Goal: Task Accomplishment & Management: Complete application form

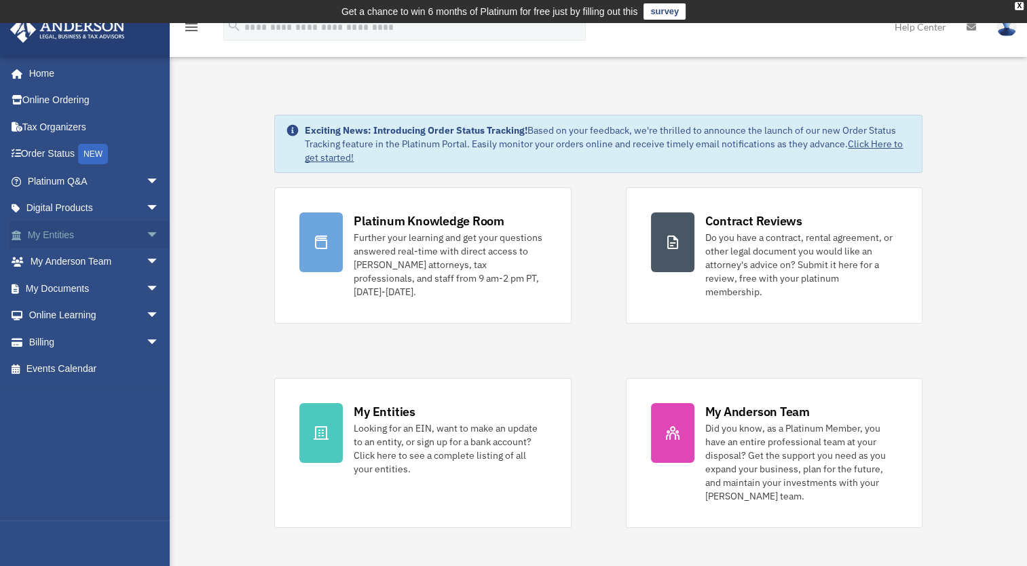
click at [90, 234] on link "My Entities arrow_drop_down" at bounding box center [95, 234] width 170 height 27
click at [146, 235] on span "arrow_drop_down" at bounding box center [159, 235] width 27 height 28
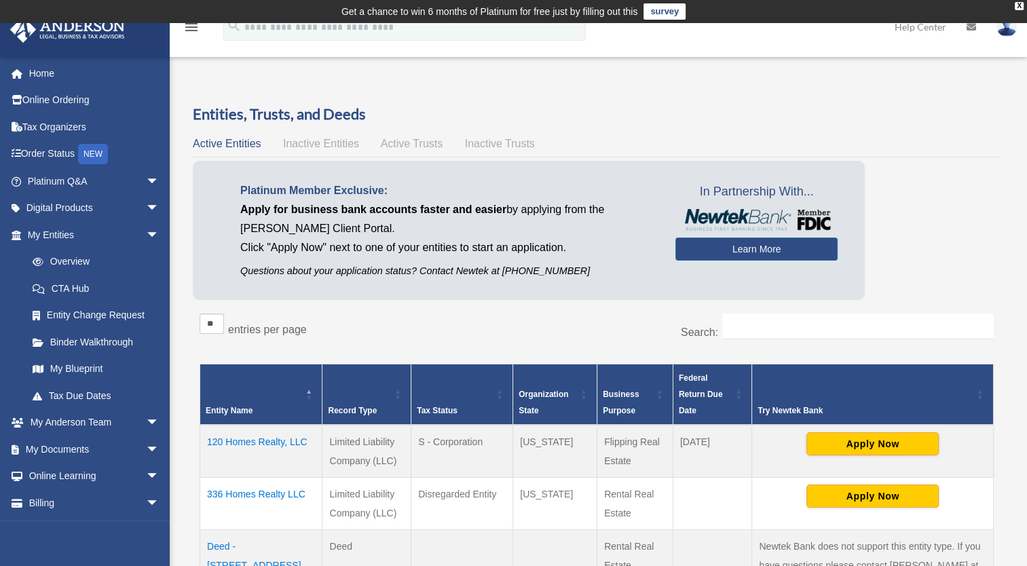
click at [272, 442] on td "120 Homes Realty, LLC" at bounding box center [261, 451] width 122 height 53
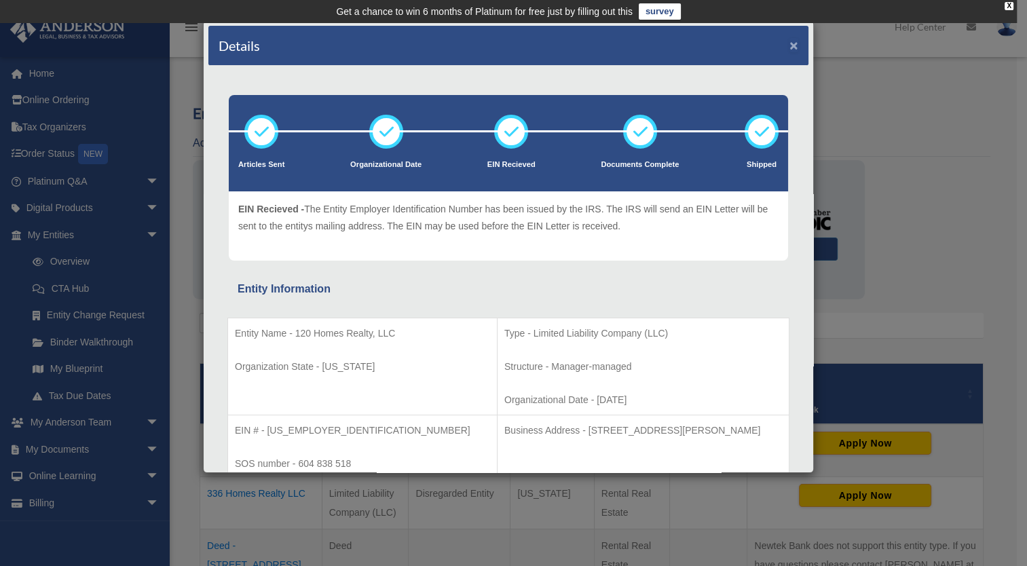
click at [790, 42] on button "×" at bounding box center [794, 45] width 9 height 14
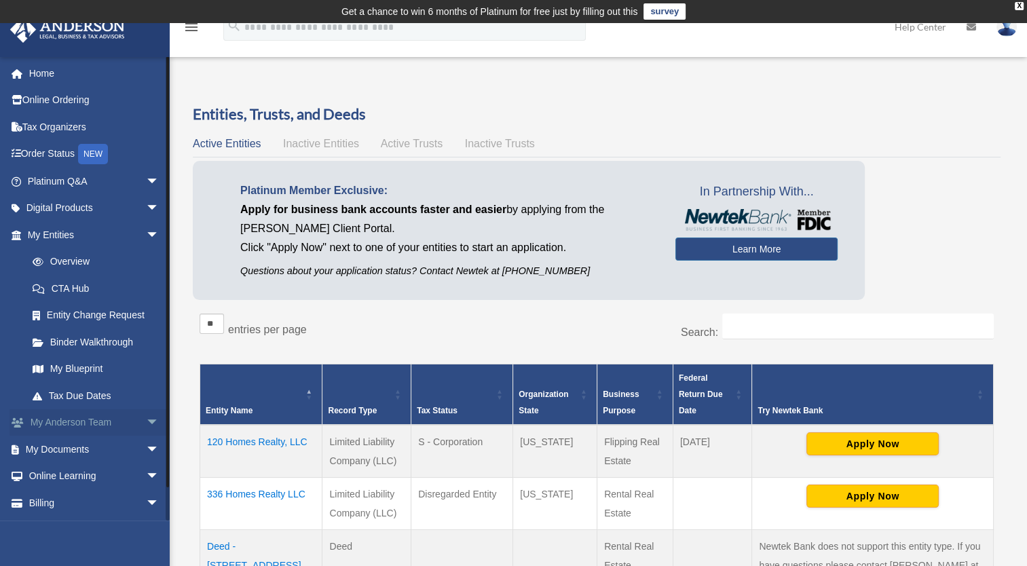
click at [105, 417] on link "My Anderson Team arrow_drop_down" at bounding box center [95, 422] width 170 height 27
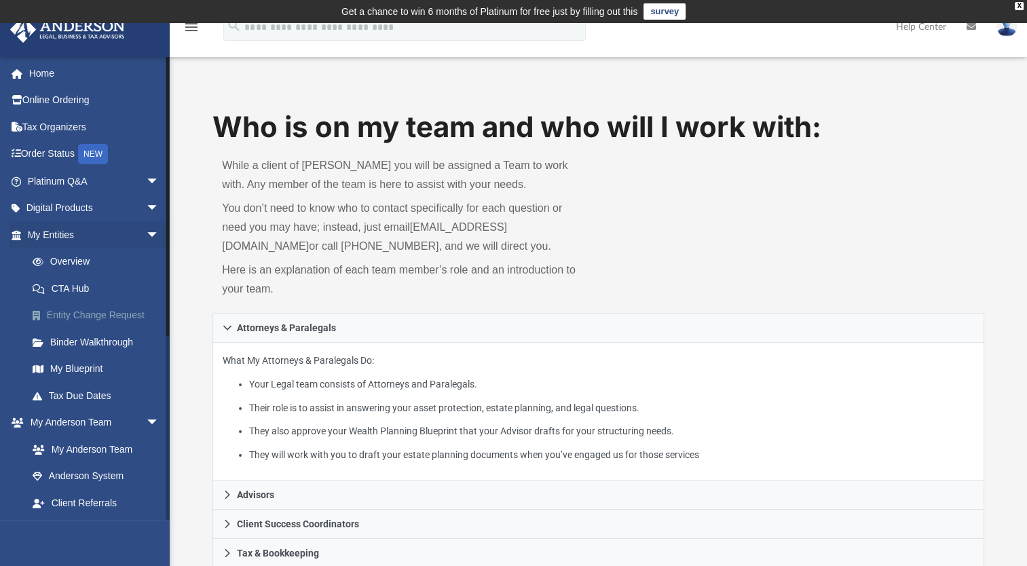
click at [83, 309] on link "Entity Change Request" at bounding box center [99, 315] width 161 height 27
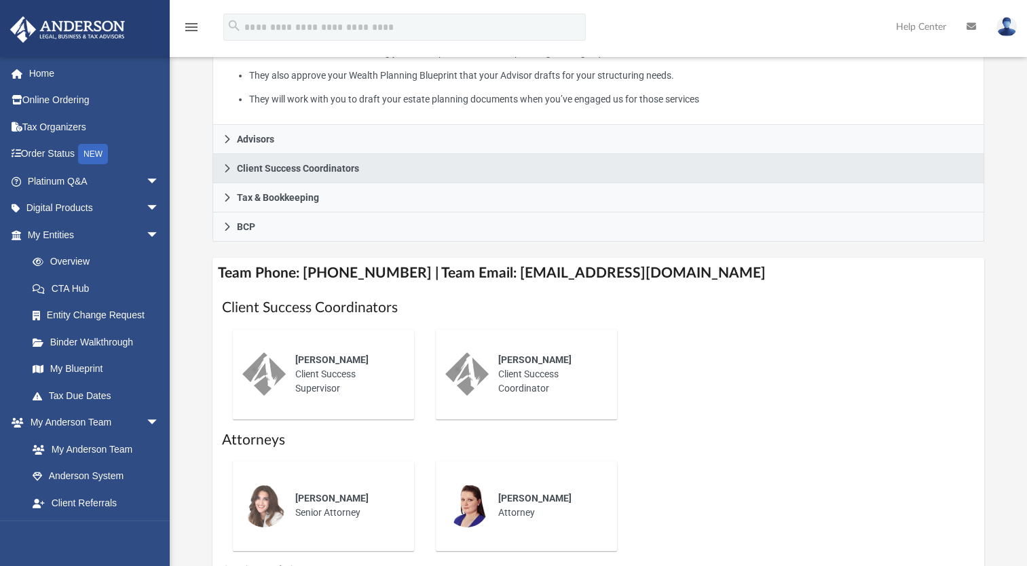
scroll to position [407, 0]
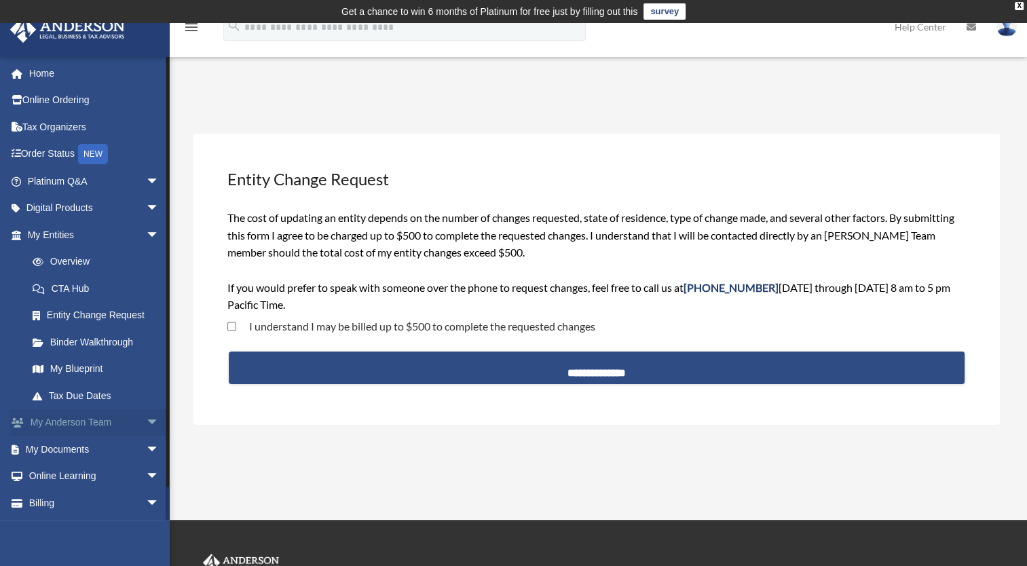
click at [146, 419] on span "arrow_drop_down" at bounding box center [159, 423] width 27 height 28
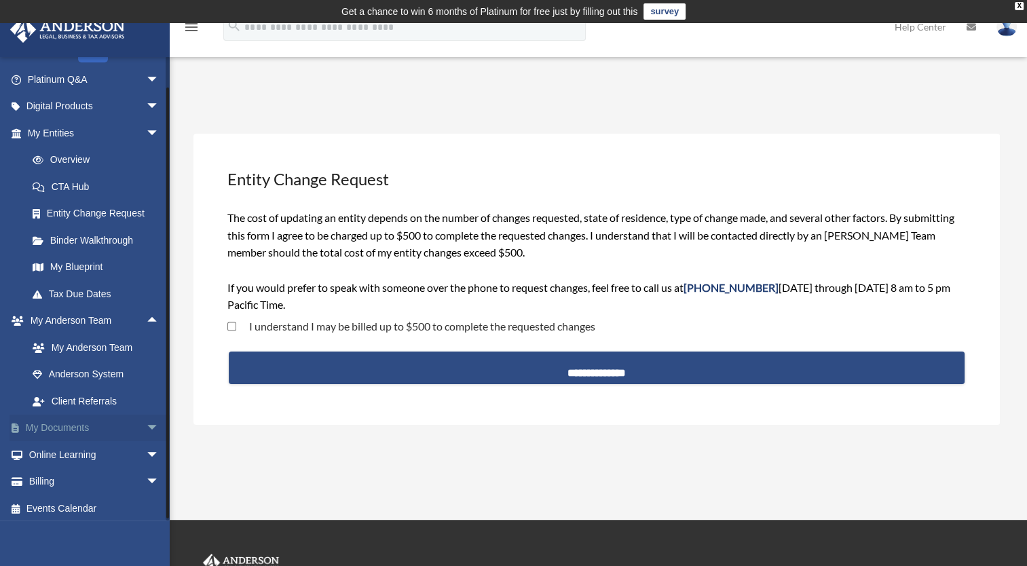
scroll to position [106, 0]
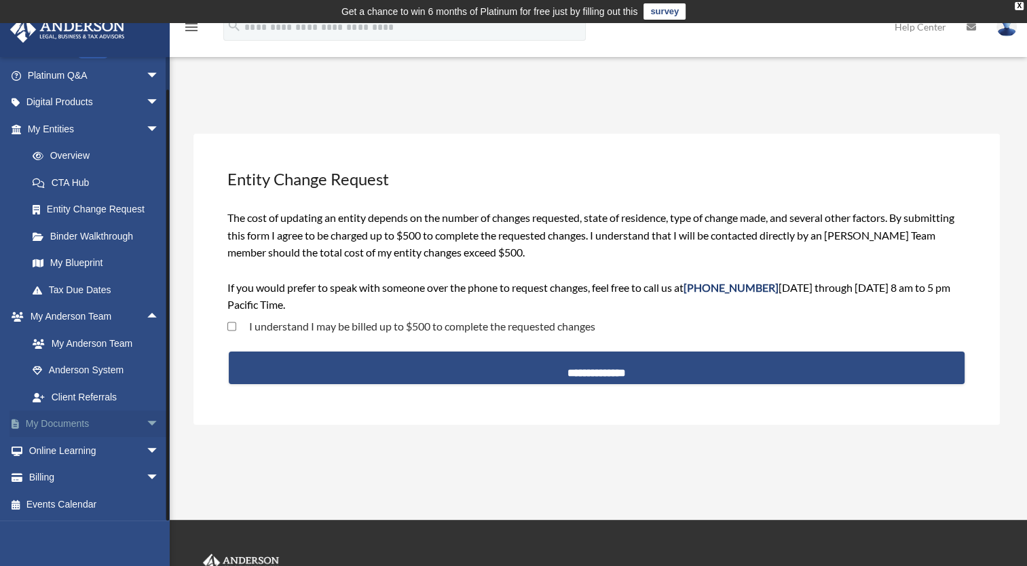
click at [90, 422] on link "My Documents arrow_drop_down" at bounding box center [95, 424] width 170 height 27
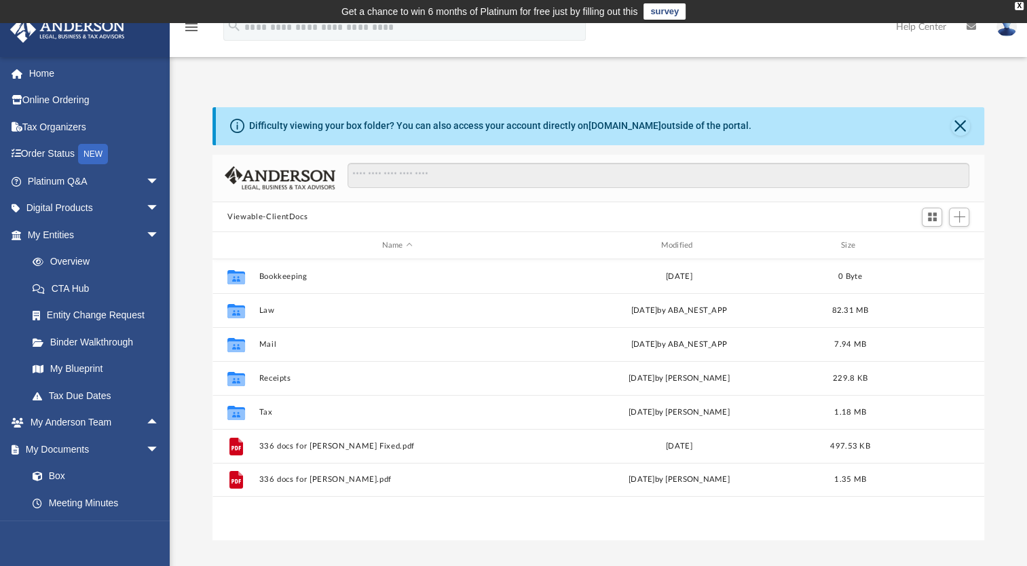
scroll to position [298, 760]
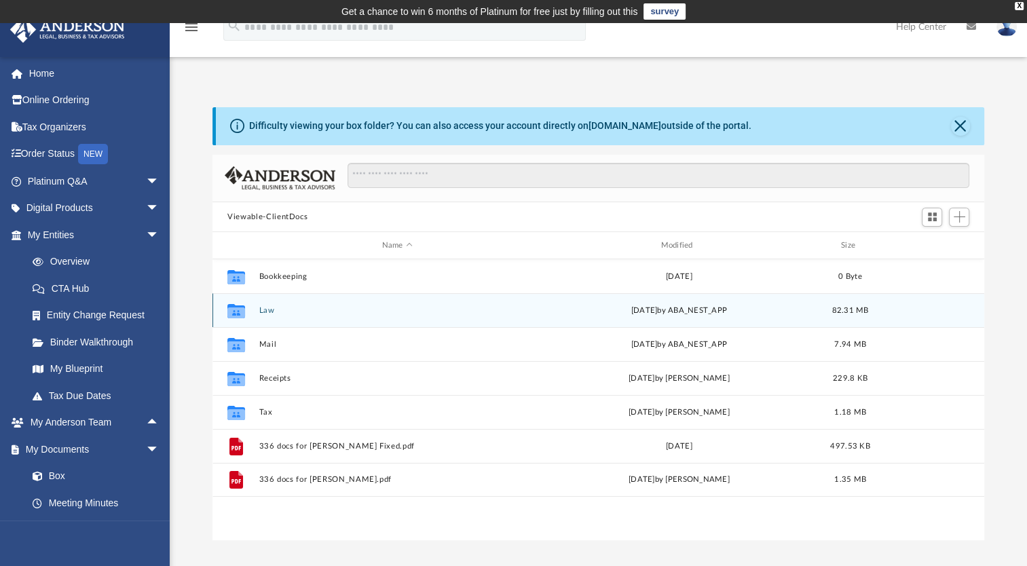
click at [254, 314] on div "Collaborated Folder Law [DATE] by ABA_NEST_APP 82.31 MB" at bounding box center [599, 310] width 772 height 34
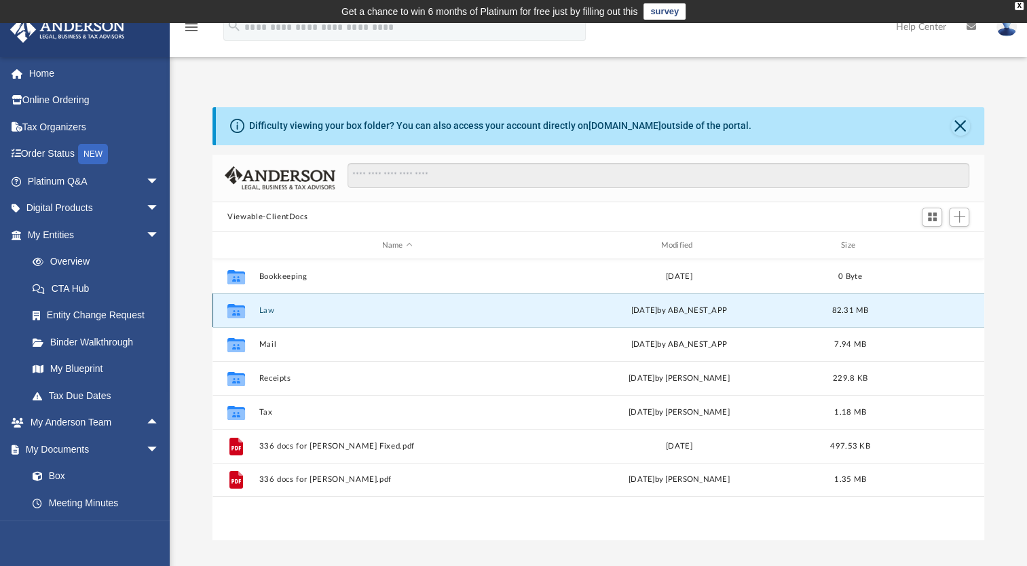
click at [259, 314] on button "Law" at bounding box center [397, 310] width 276 height 9
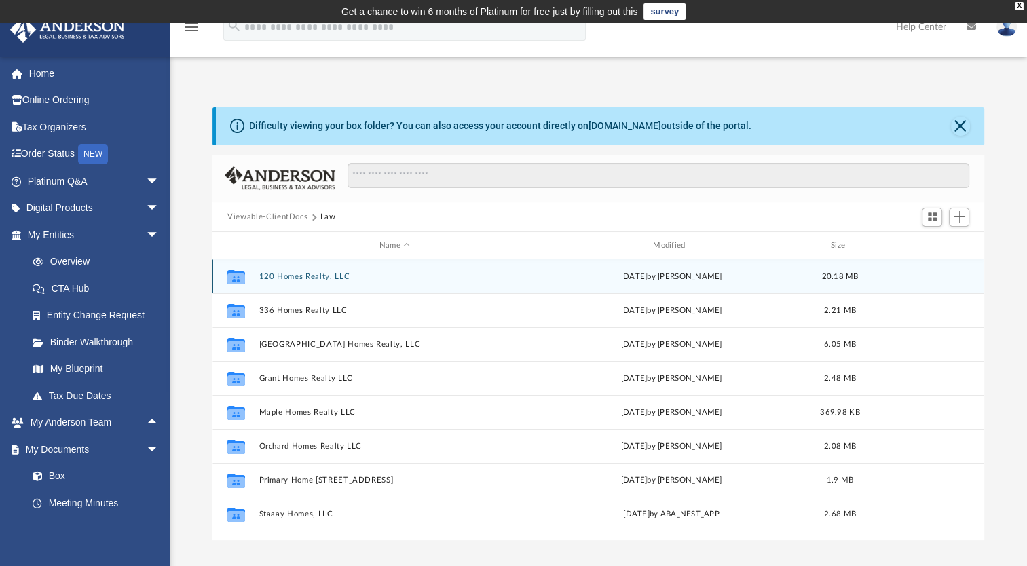
click at [297, 276] on button "120 Homes Realty, LLC" at bounding box center [394, 276] width 271 height 9
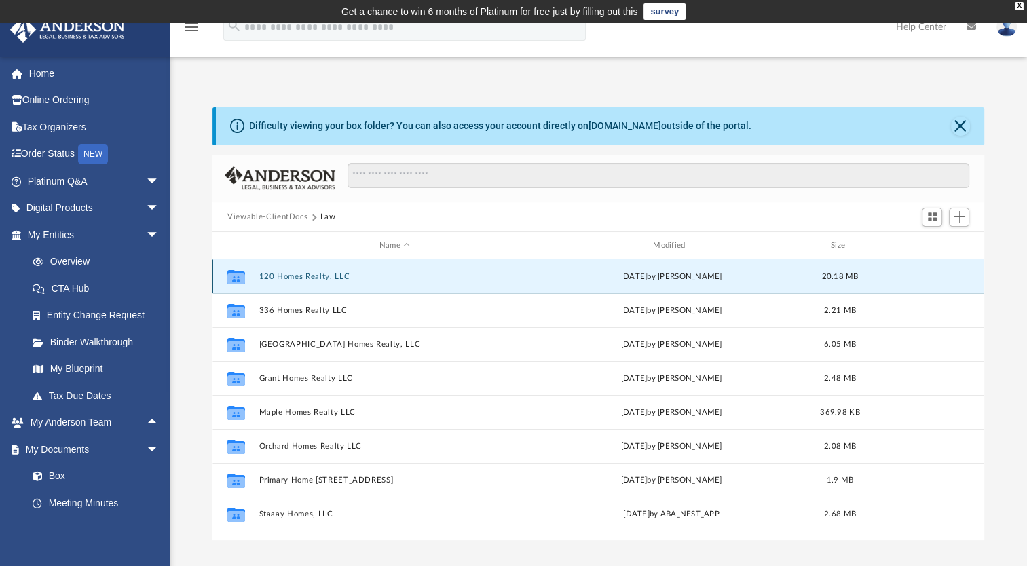
click at [297, 276] on button "120 Homes Realty, LLC" at bounding box center [394, 276] width 271 height 9
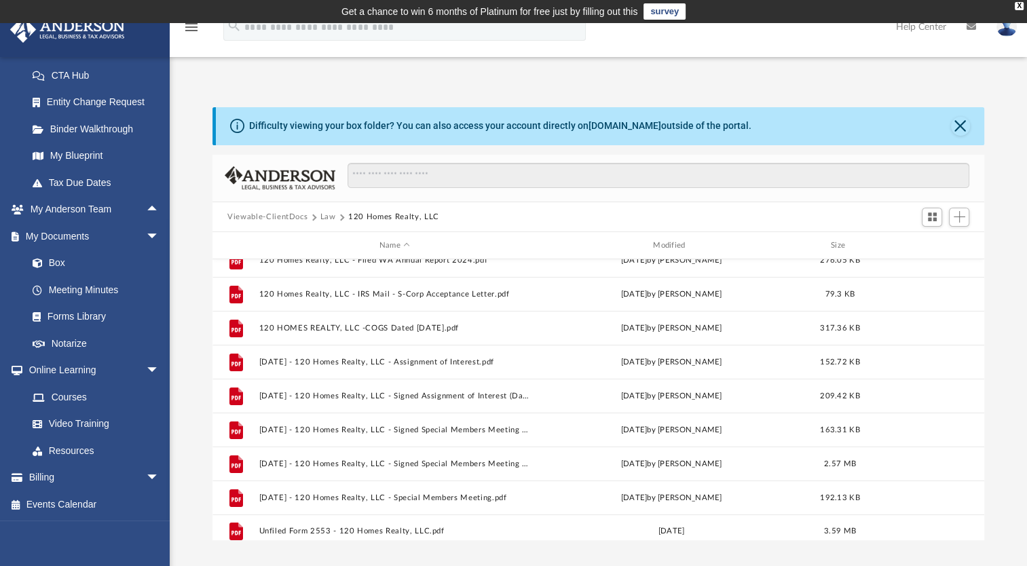
scroll to position [364, 0]
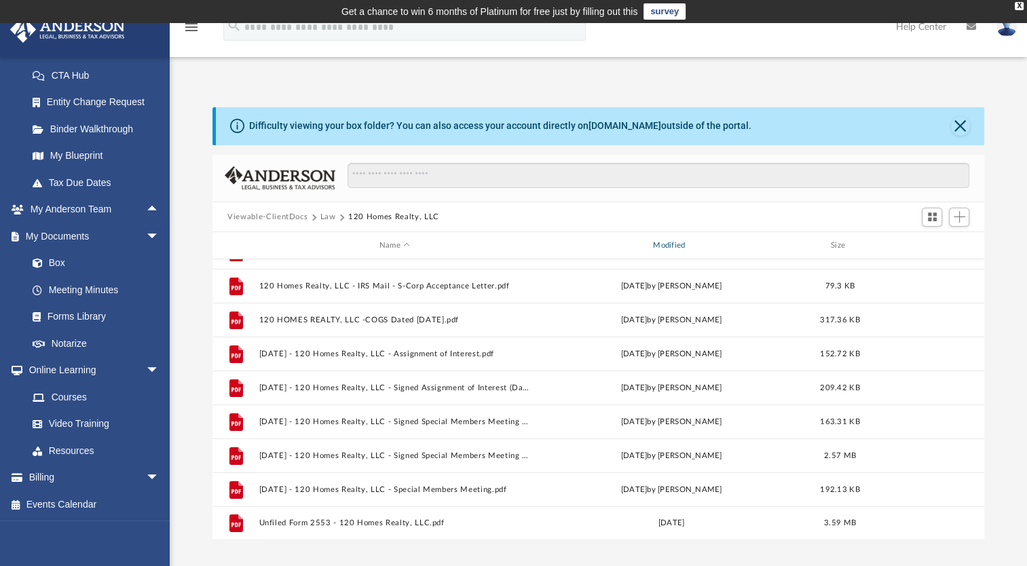
click at [667, 243] on div "Modified" at bounding box center [672, 246] width 272 height 12
click at [665, 246] on div "Modified" at bounding box center [672, 246] width 272 height 12
click at [665, 241] on div "Modified" at bounding box center [672, 246] width 272 height 12
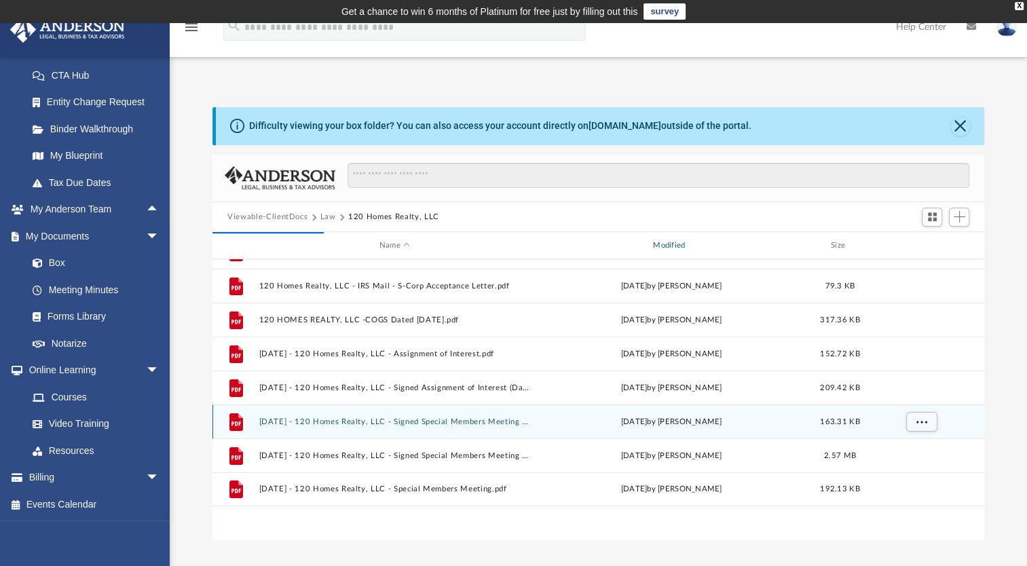
scroll to position [0, 0]
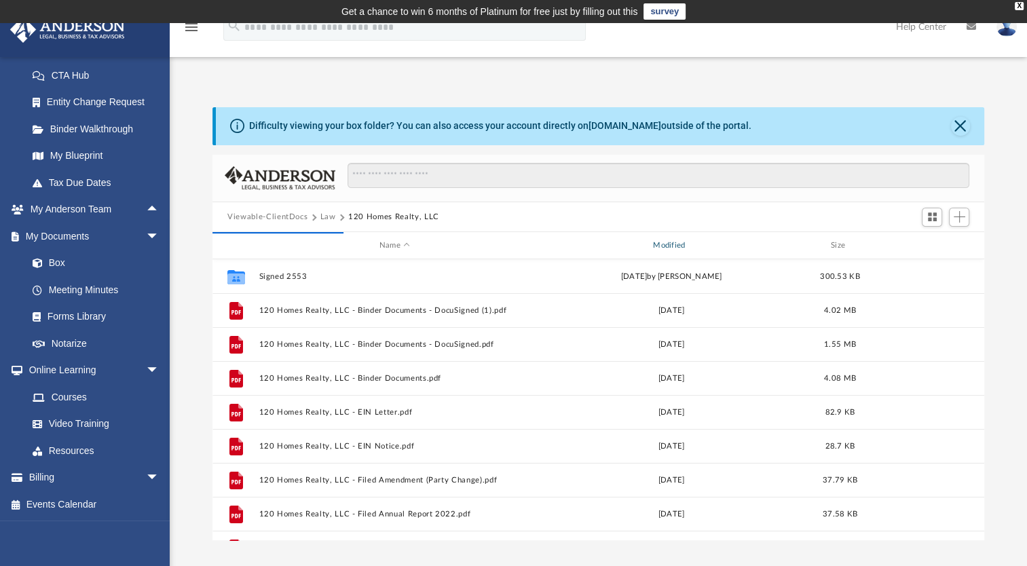
click at [662, 245] on div "Modified" at bounding box center [672, 246] width 272 height 12
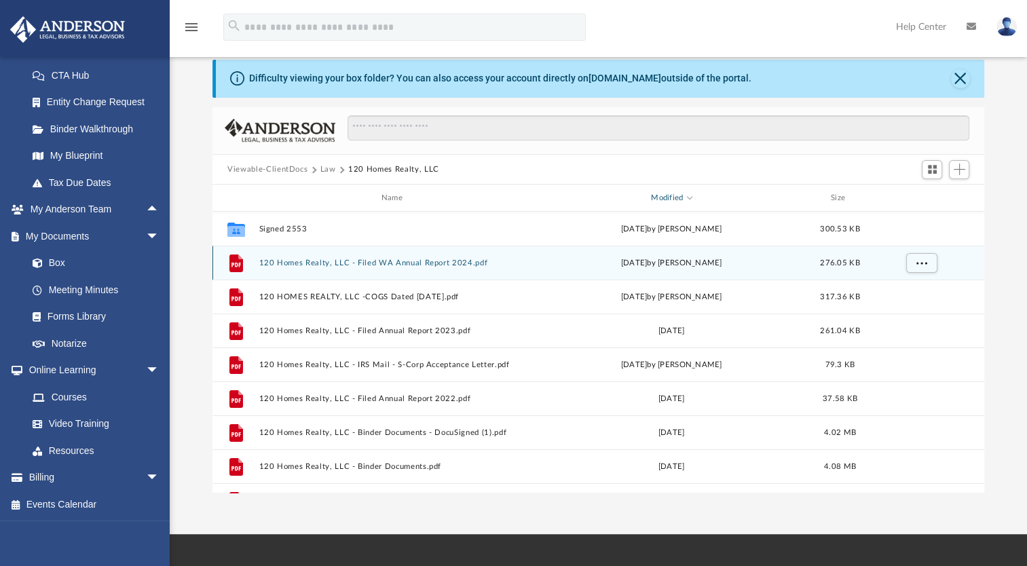
scroll to position [68, 0]
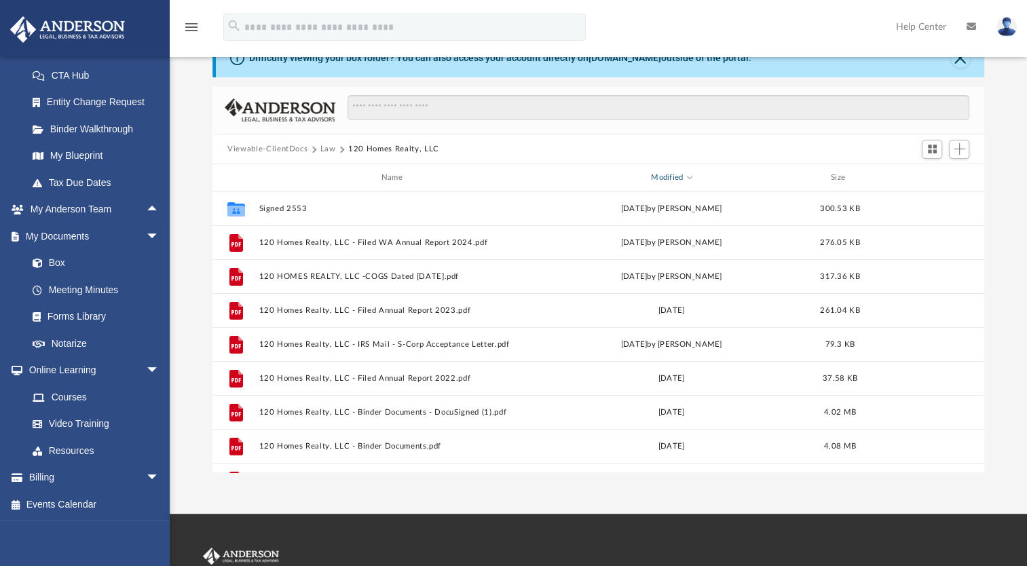
click at [690, 175] on span "Modified" at bounding box center [689, 176] width 5 height 5
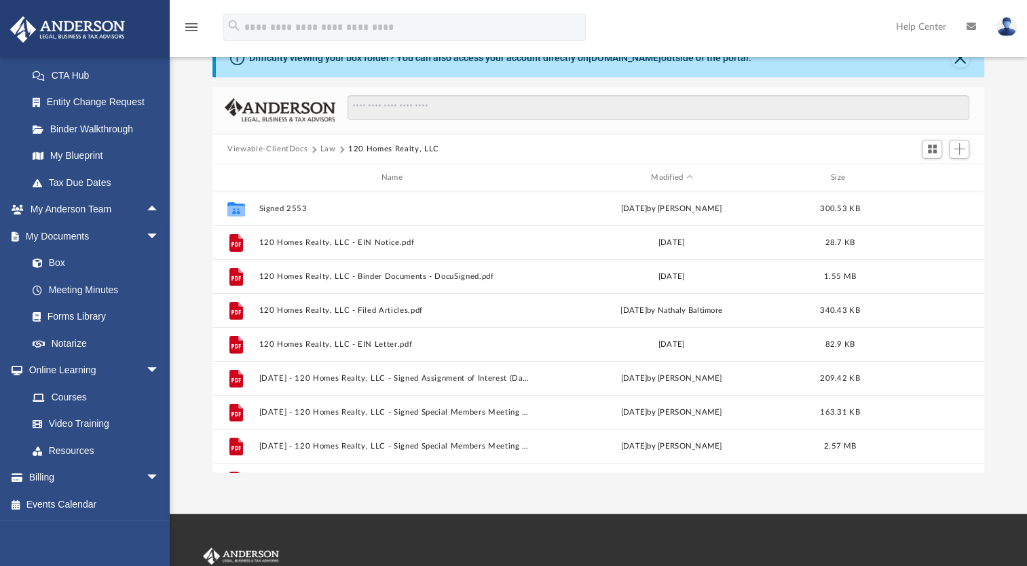
click at [997, 266] on div "Difficulty viewing your box folder? You can also access your account directly o…" at bounding box center [599, 256] width 858 height 434
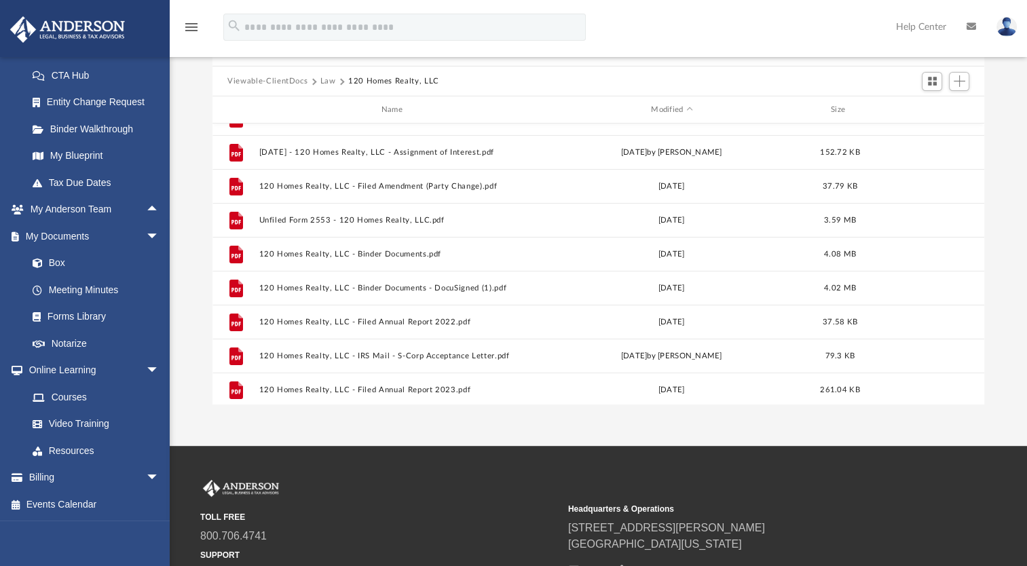
scroll to position [299, 0]
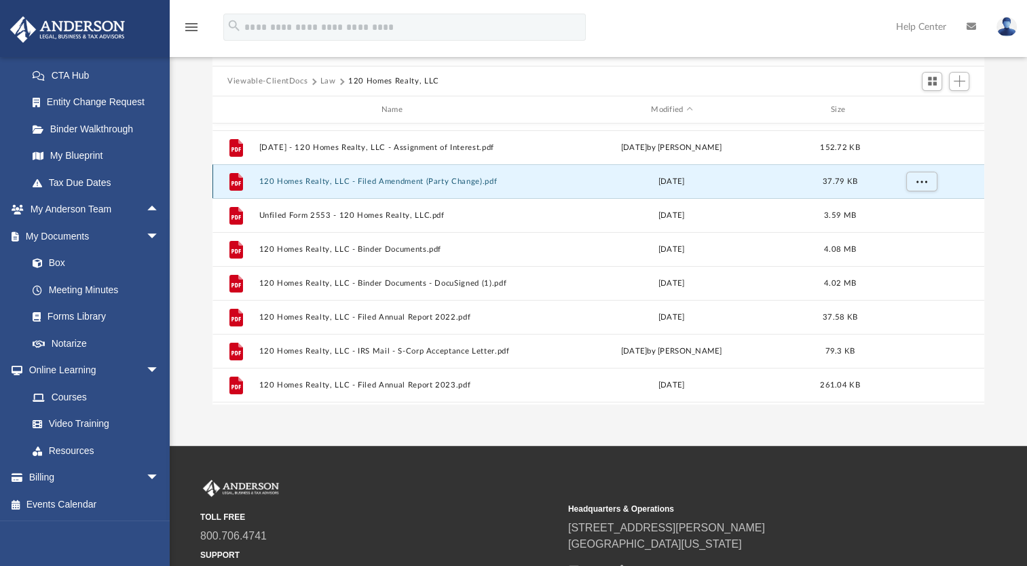
click at [454, 179] on button "120 Homes Realty, LLC - Filed Amendment (Party Change).pdf" at bounding box center [394, 181] width 271 height 9
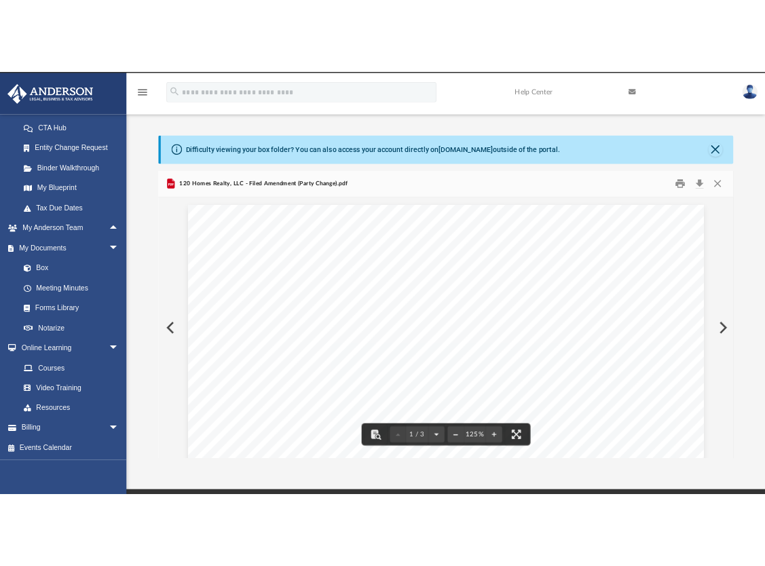
scroll to position [0, 0]
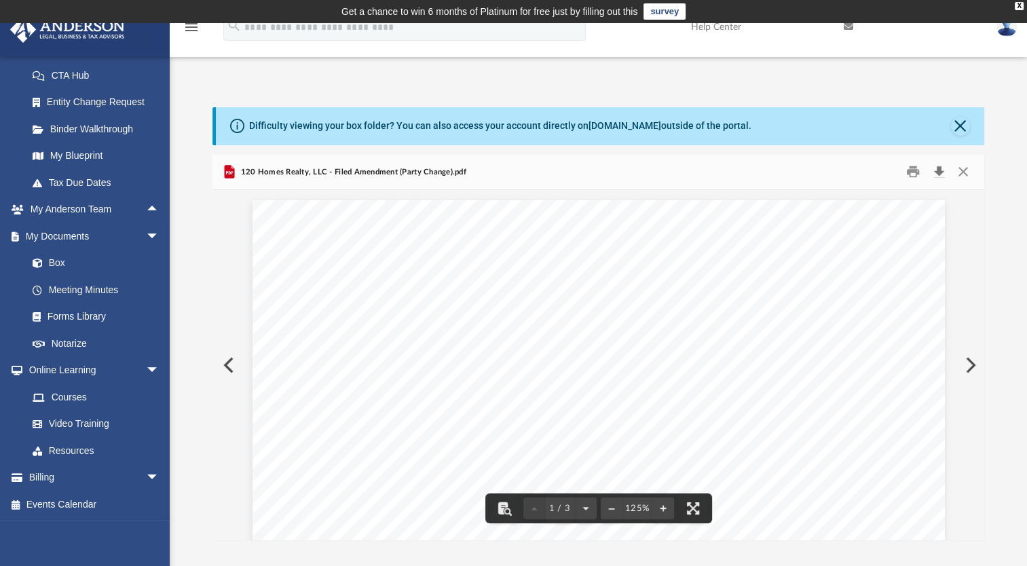
click at [940, 177] on button "Download" at bounding box center [939, 172] width 24 height 21
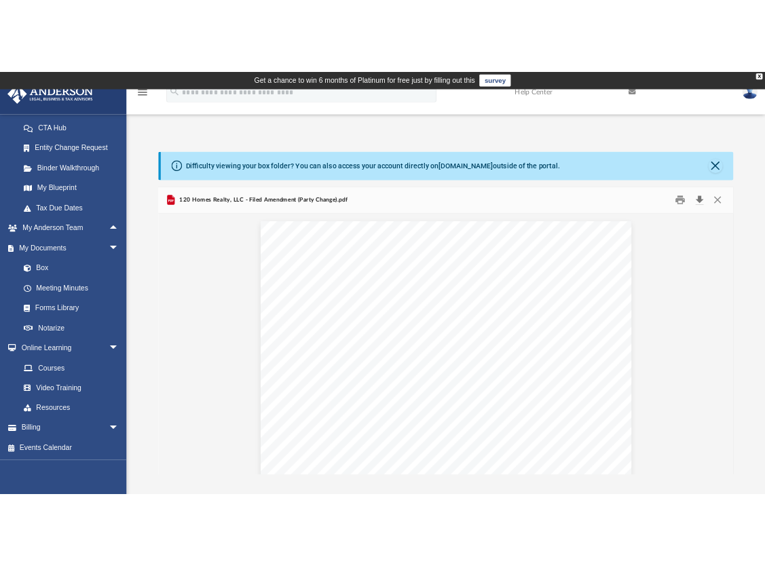
scroll to position [11, 11]
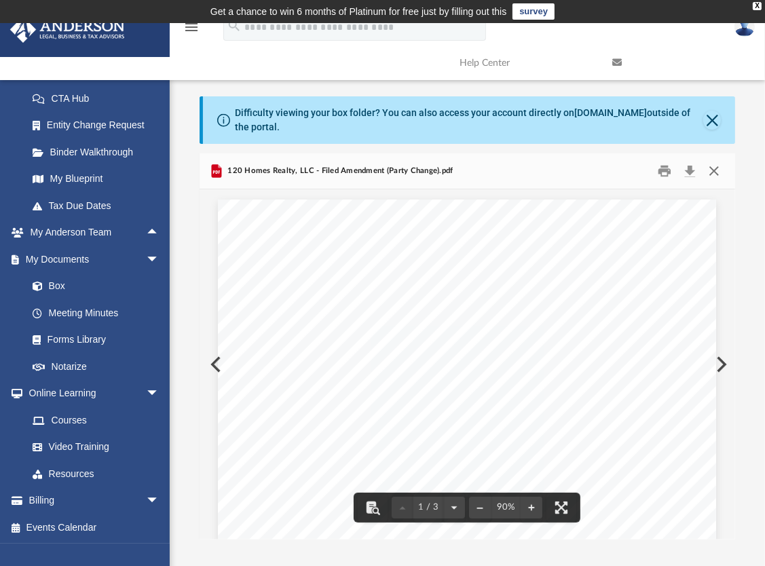
click at [716, 168] on button "Close" at bounding box center [714, 170] width 24 height 21
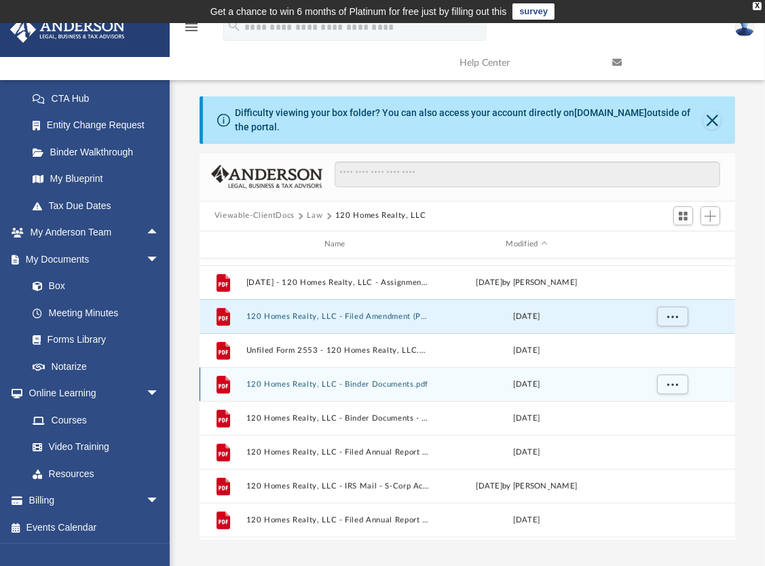
click at [377, 386] on button "120 Homes Realty, LLC - Binder Documents.pdf" at bounding box center [337, 384] width 183 height 9
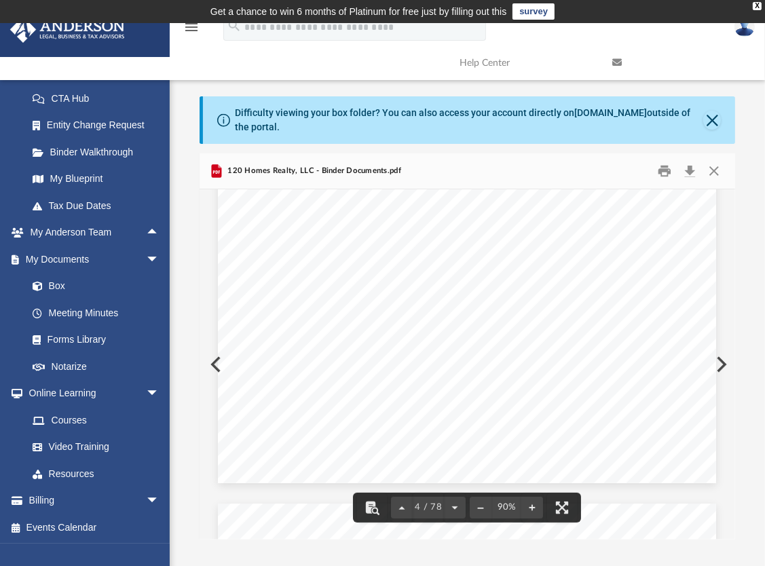
scroll to position [2376, 0]
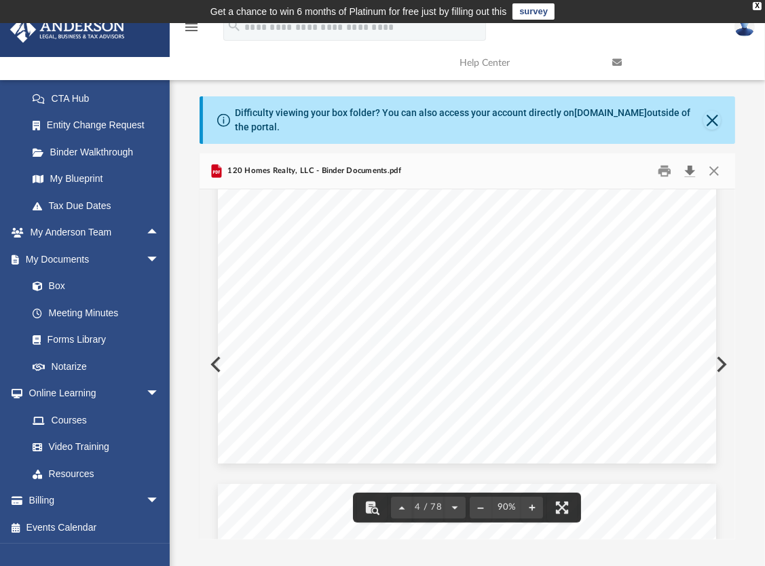
click at [693, 168] on button "Download" at bounding box center [690, 170] width 24 height 21
click at [712, 167] on button "Close" at bounding box center [714, 170] width 24 height 21
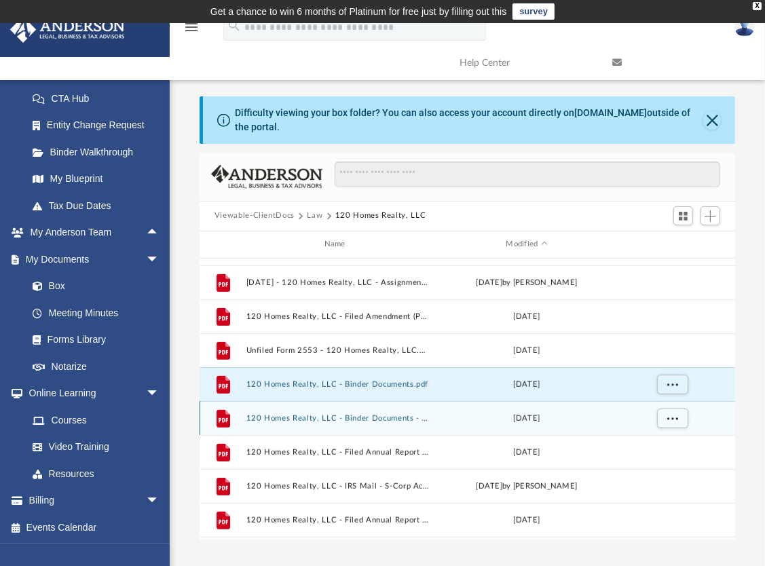
click at [399, 419] on button "120 Homes Realty, LLC - Binder Documents - DocuSigned (1).pdf" at bounding box center [337, 418] width 183 height 9
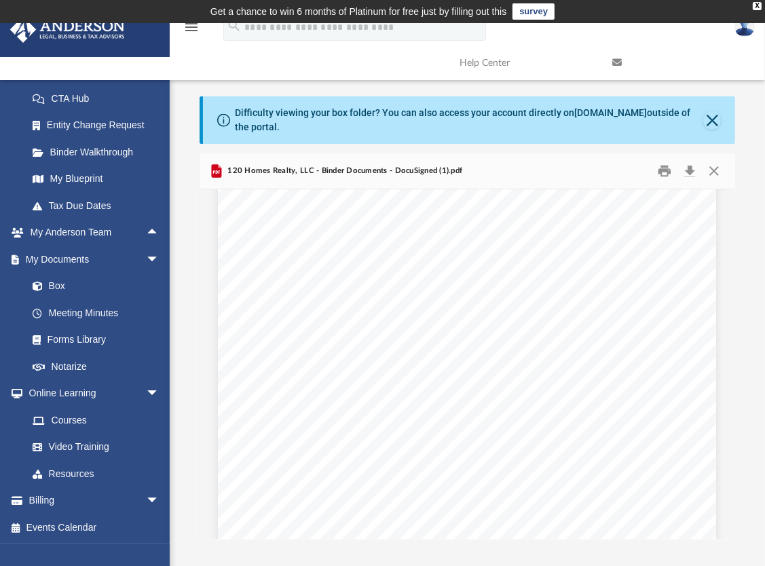
scroll to position [43129, 0]
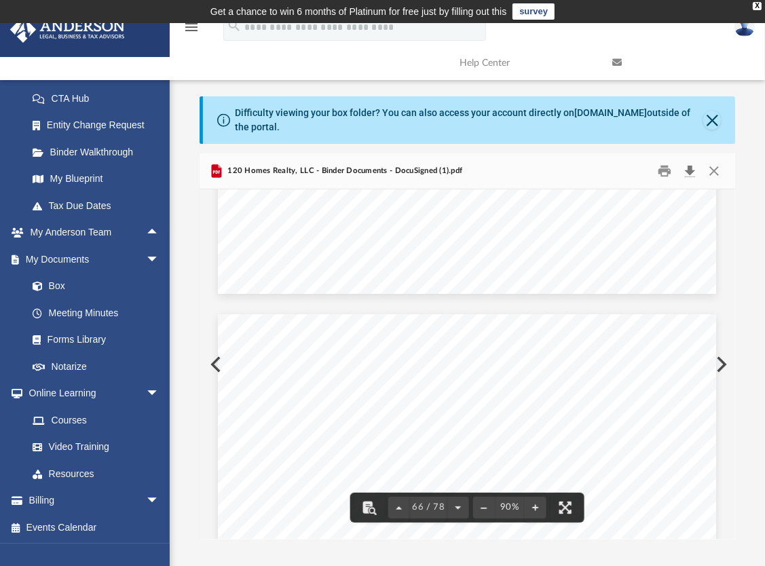
click at [690, 172] on button "Download" at bounding box center [690, 170] width 24 height 21
click at [716, 166] on button "Close" at bounding box center [714, 170] width 24 height 21
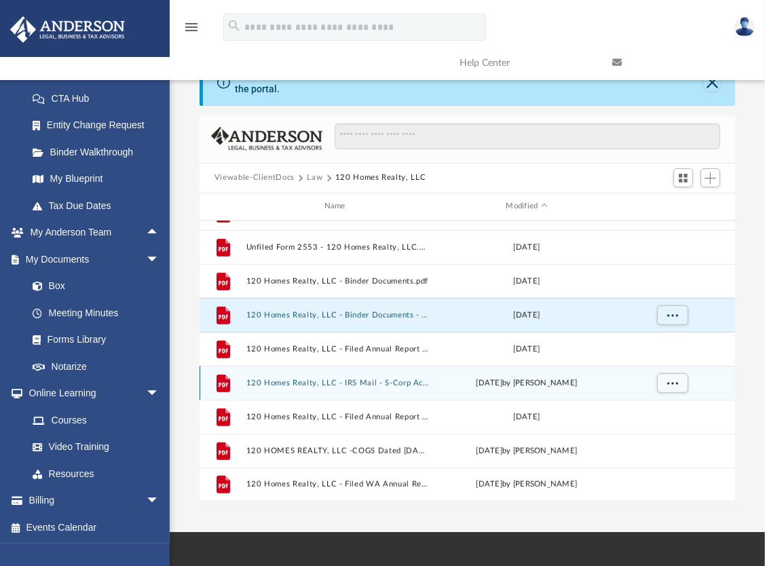
scroll to position [68, 0]
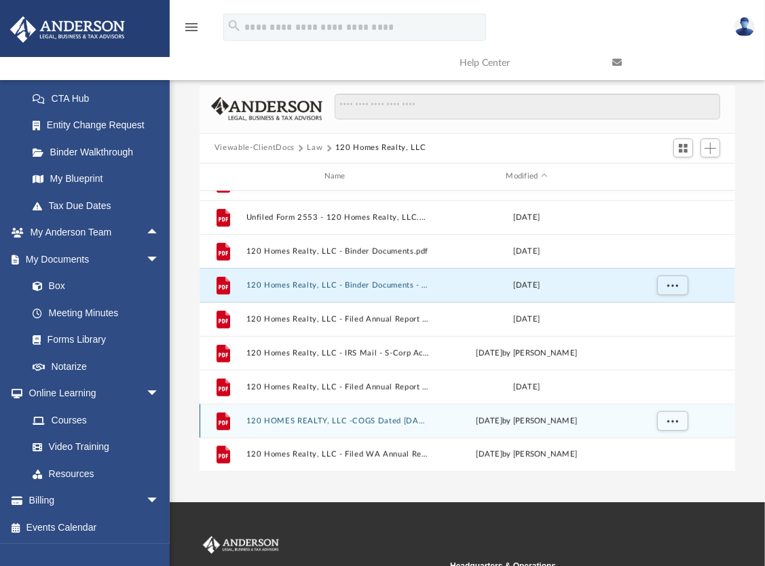
click at [377, 411] on div "File 120 HOMES REALTY, LLC -COGS Dated 7.30.2024.pdf Mon Aug 5 2024 by Wendy Ba…" at bounding box center [468, 421] width 536 height 34
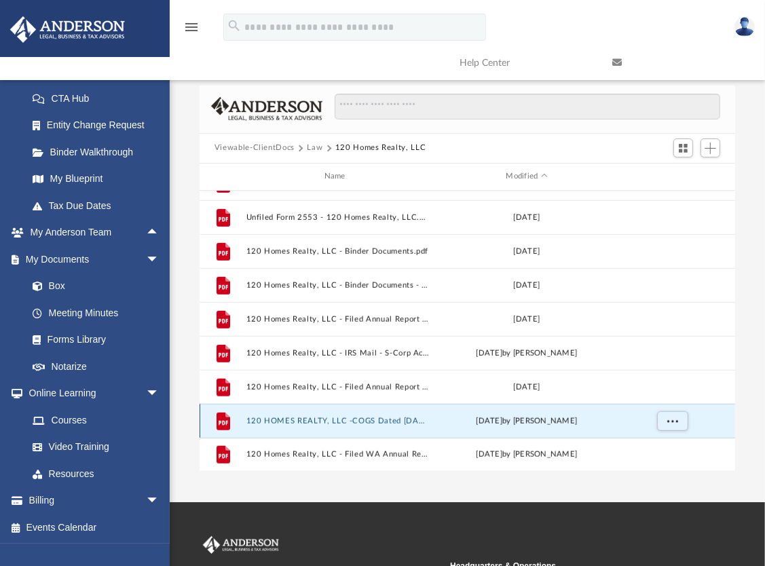
click at [363, 420] on button "120 HOMES REALTY, LLC -COGS Dated 7.30.2024.pdf" at bounding box center [337, 421] width 183 height 9
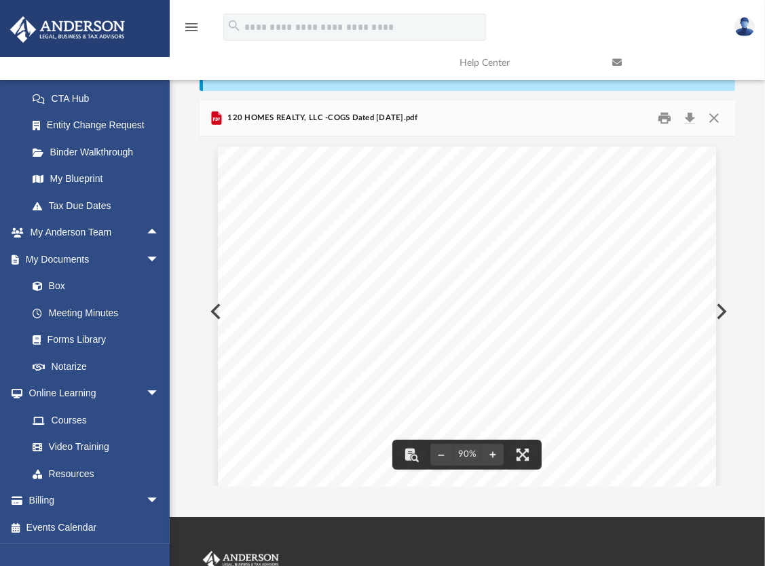
scroll to position [0, 0]
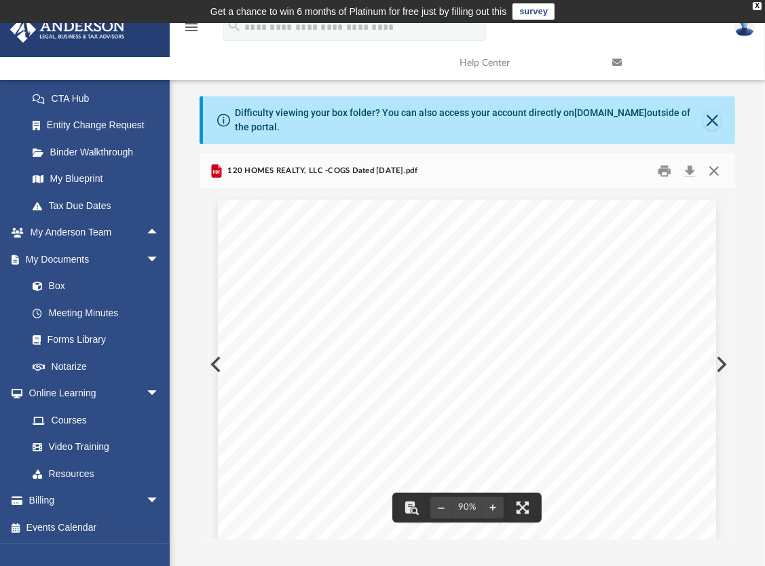
click at [717, 177] on button "Close" at bounding box center [714, 170] width 24 height 21
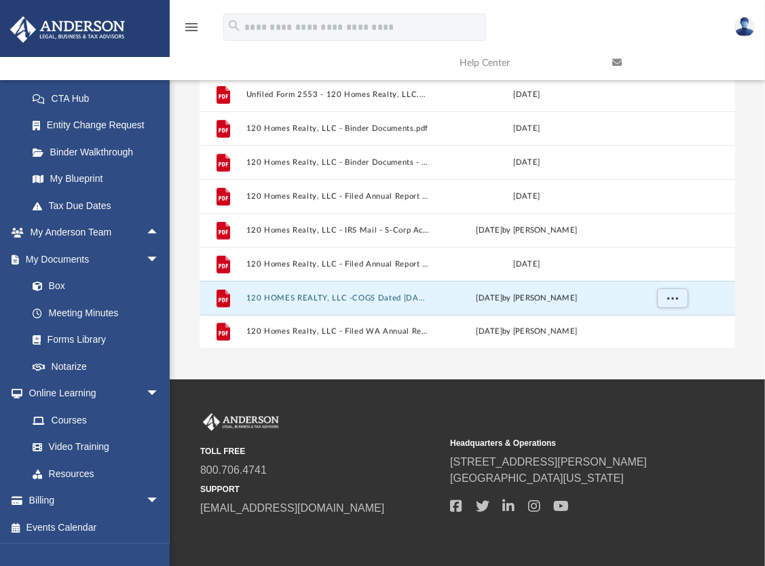
scroll to position [204, 0]
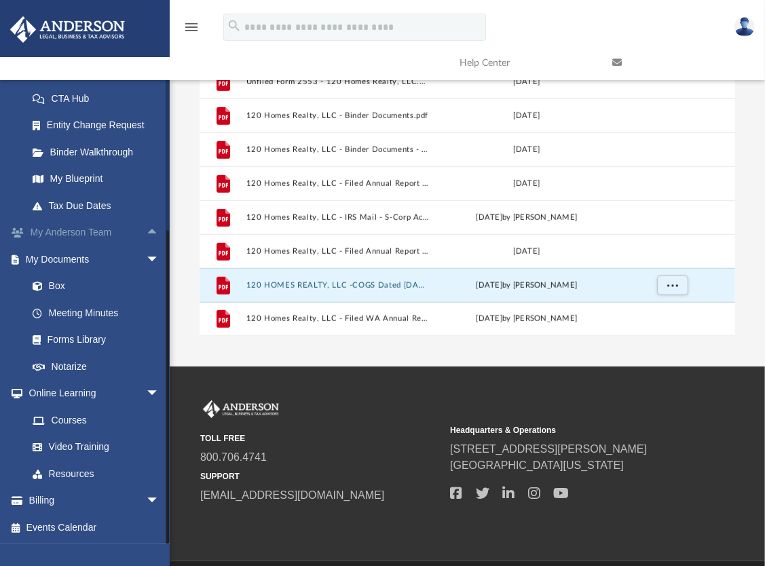
click at [146, 229] on span "arrow_drop_up" at bounding box center [159, 233] width 27 height 28
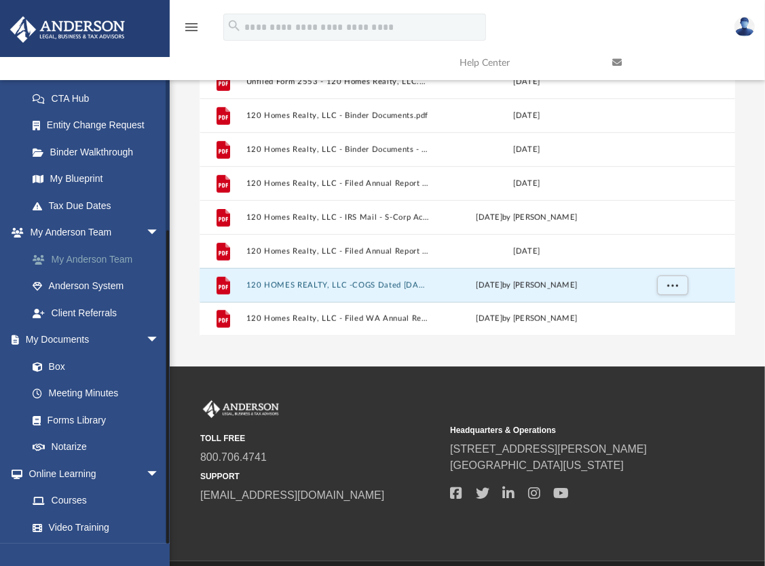
click at [120, 259] on link "My Anderson Team" at bounding box center [99, 259] width 161 height 27
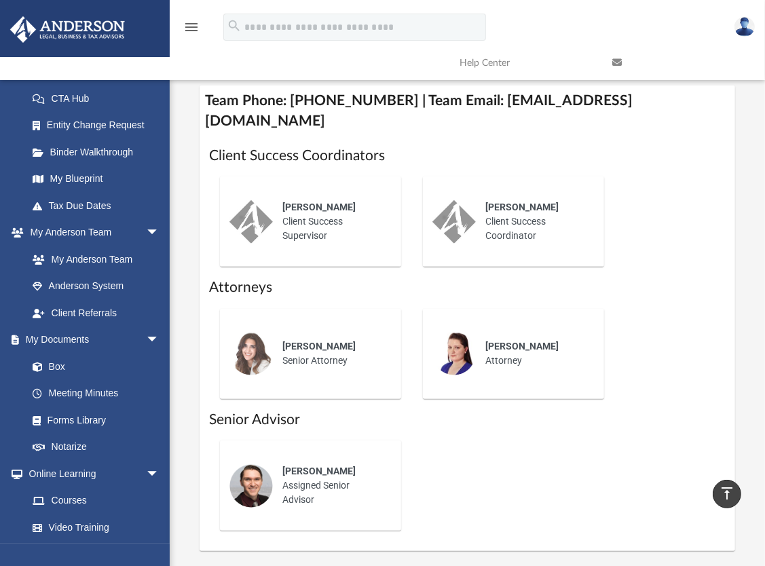
scroll to position [611, 0]
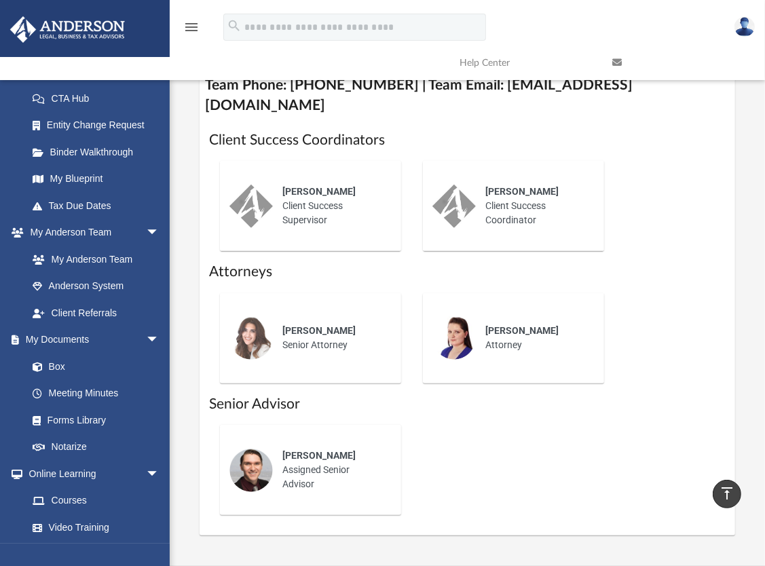
click at [507, 487] on div "Josh Terry Assigned Senior Advisor" at bounding box center [467, 470] width 517 height 112
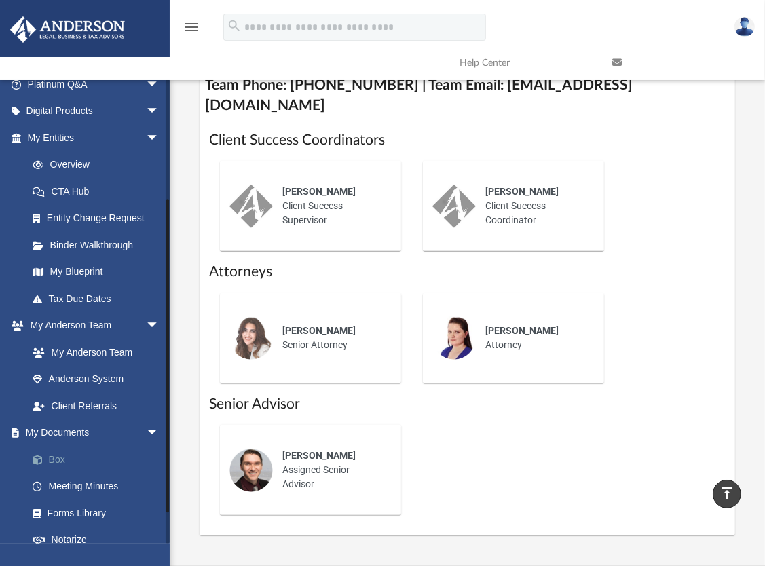
scroll to position [90, 0]
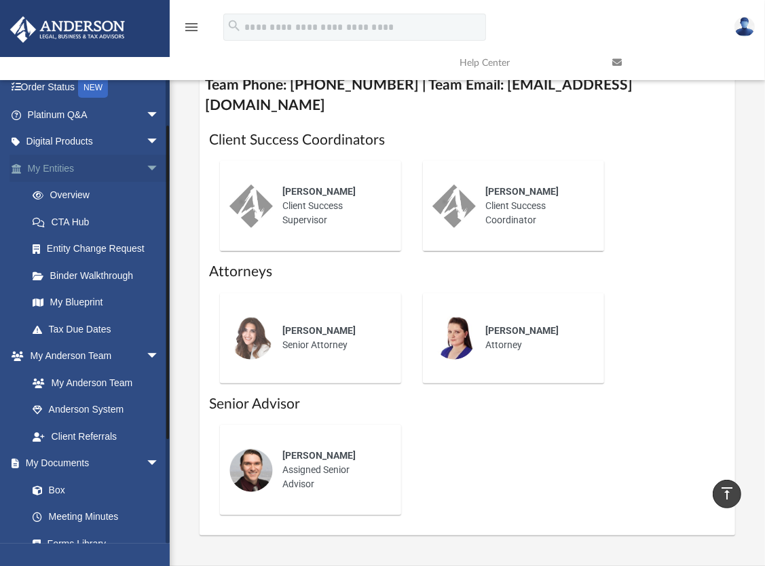
click at [53, 166] on link "My Entities arrow_drop_down" at bounding box center [95, 168] width 170 height 27
click at [81, 190] on link "Overview" at bounding box center [99, 195] width 161 height 27
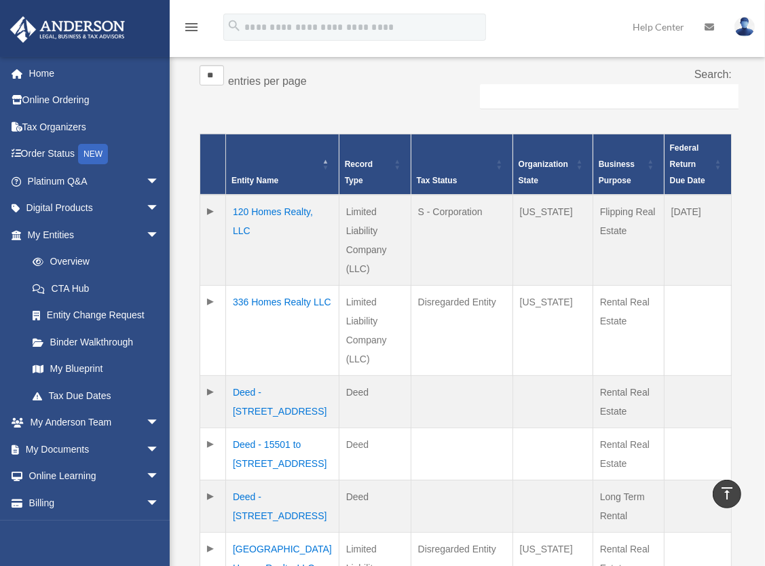
scroll to position [274, 0]
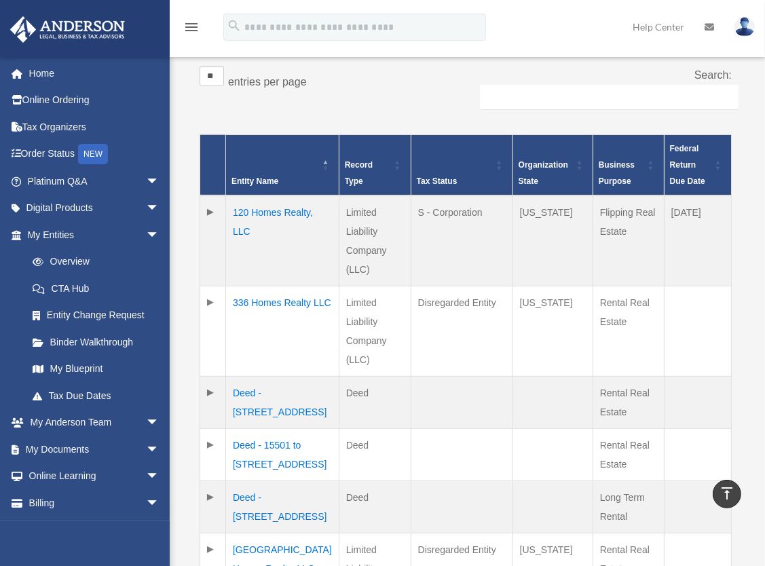
click at [274, 210] on td "120 Homes Realty, LLC" at bounding box center [282, 241] width 113 height 91
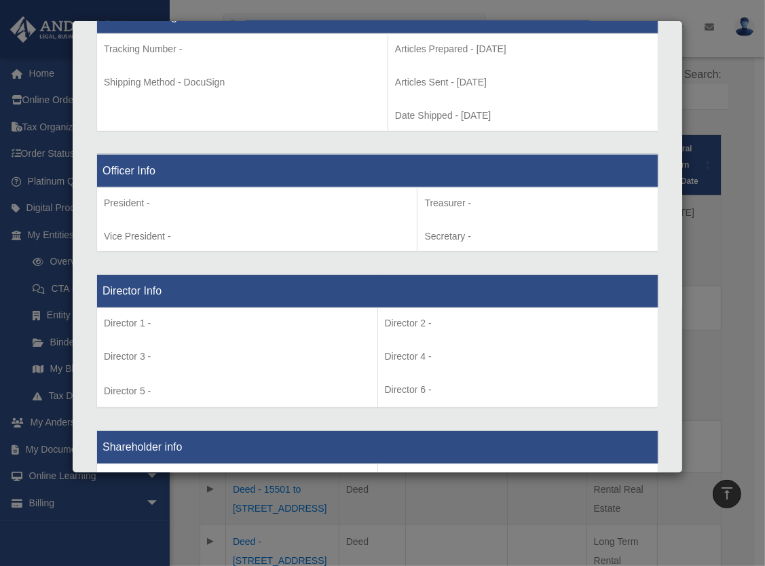
scroll to position [517, 0]
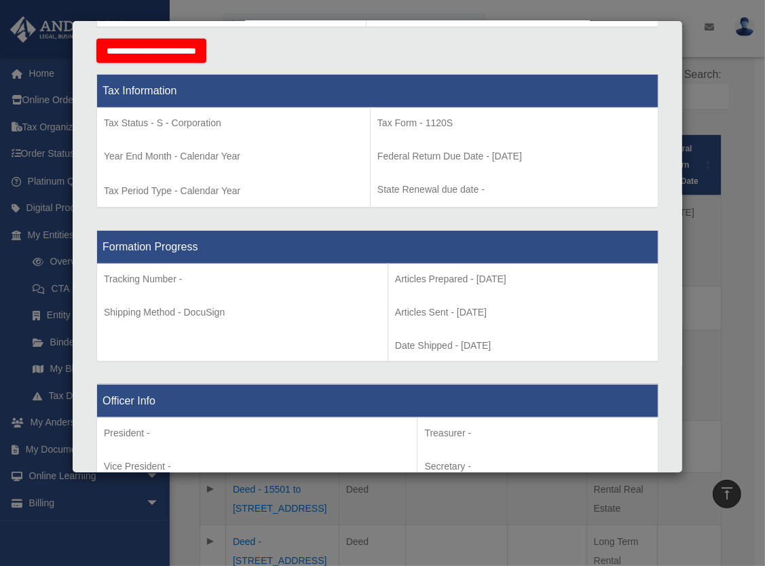
click at [716, 390] on div "Details × Articles Sent Organizational Date" at bounding box center [382, 283] width 765 height 566
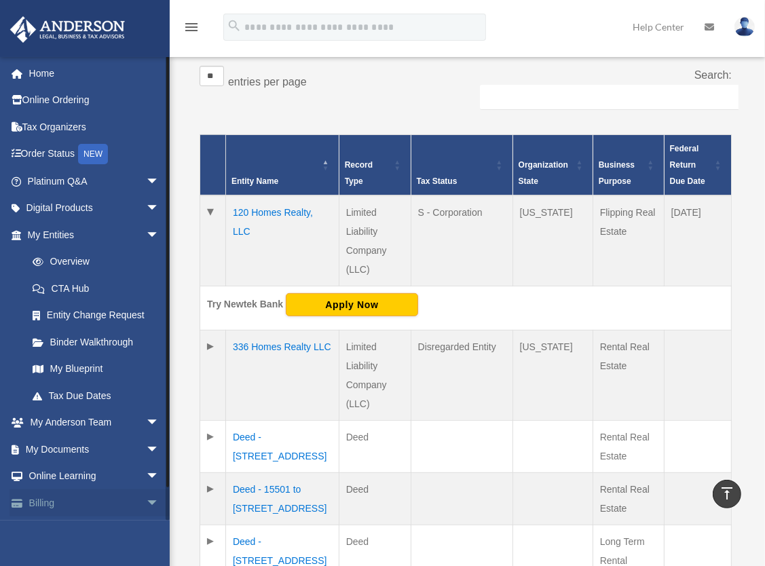
click at [56, 502] on link "Billing arrow_drop_down" at bounding box center [95, 503] width 170 height 27
click at [146, 495] on span "arrow_drop_down" at bounding box center [159, 504] width 27 height 28
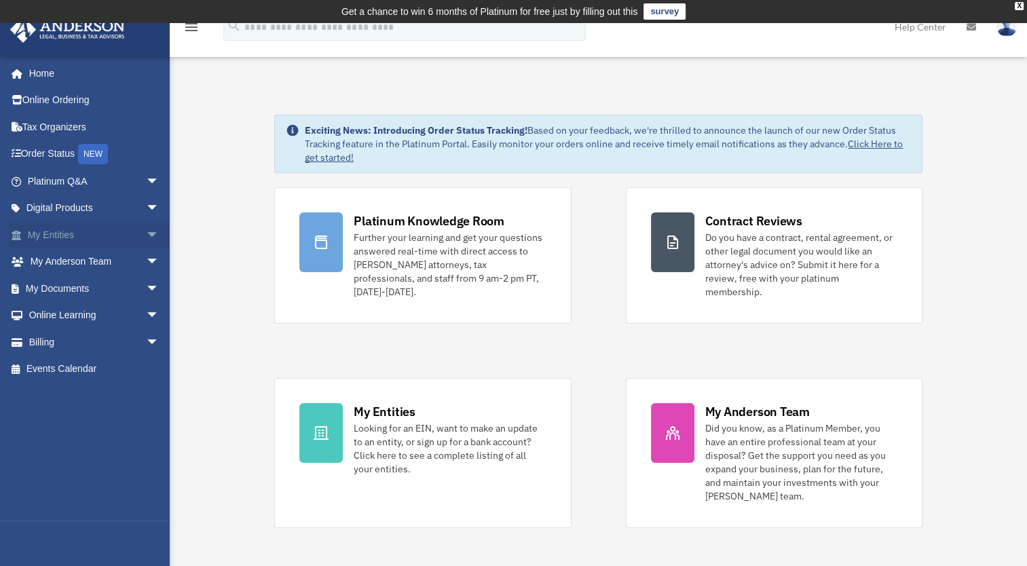
click at [96, 234] on link "My Entities arrow_drop_down" at bounding box center [95, 234] width 170 height 27
click at [146, 232] on span "arrow_drop_down" at bounding box center [159, 235] width 27 height 28
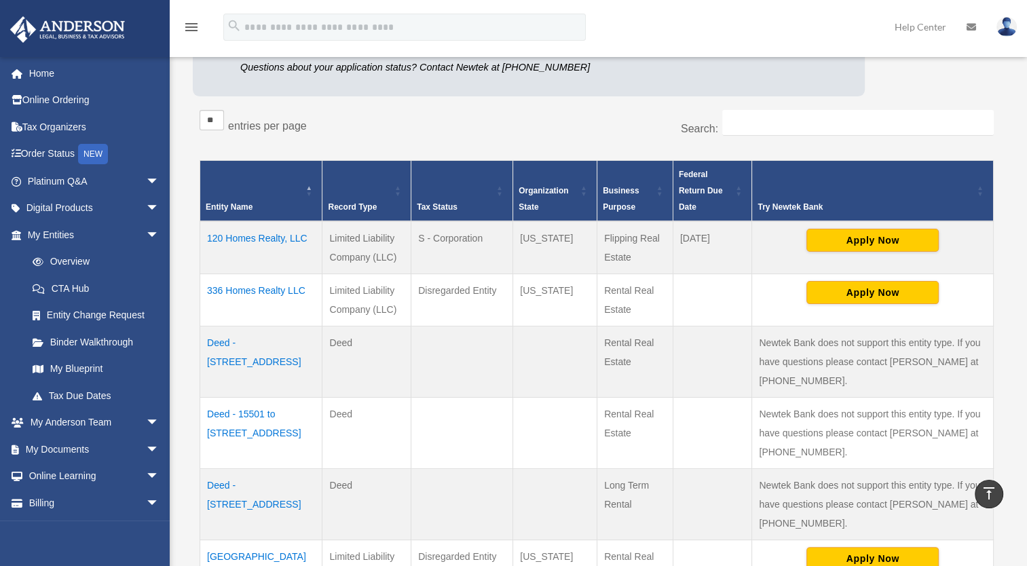
scroll to position [204, 0]
click at [223, 236] on td "120 Homes Realty, LLC" at bounding box center [261, 247] width 122 height 53
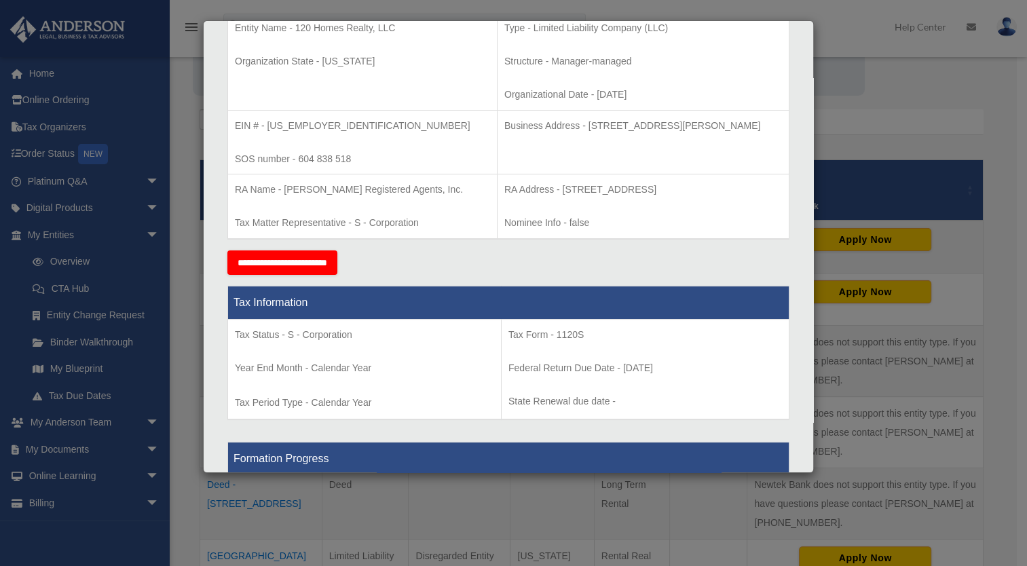
scroll to position [0, 0]
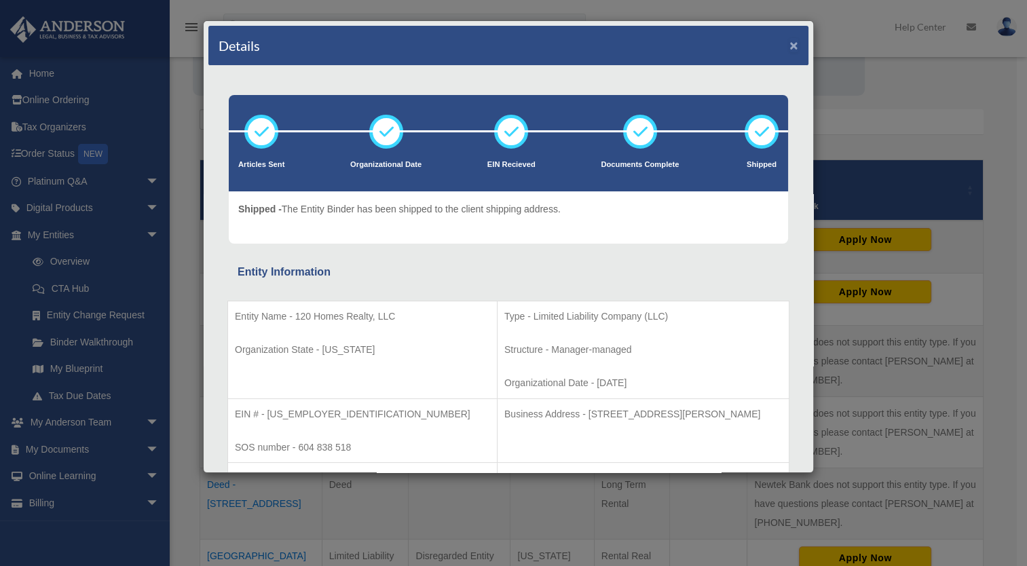
click at [790, 41] on button "×" at bounding box center [794, 45] width 9 height 14
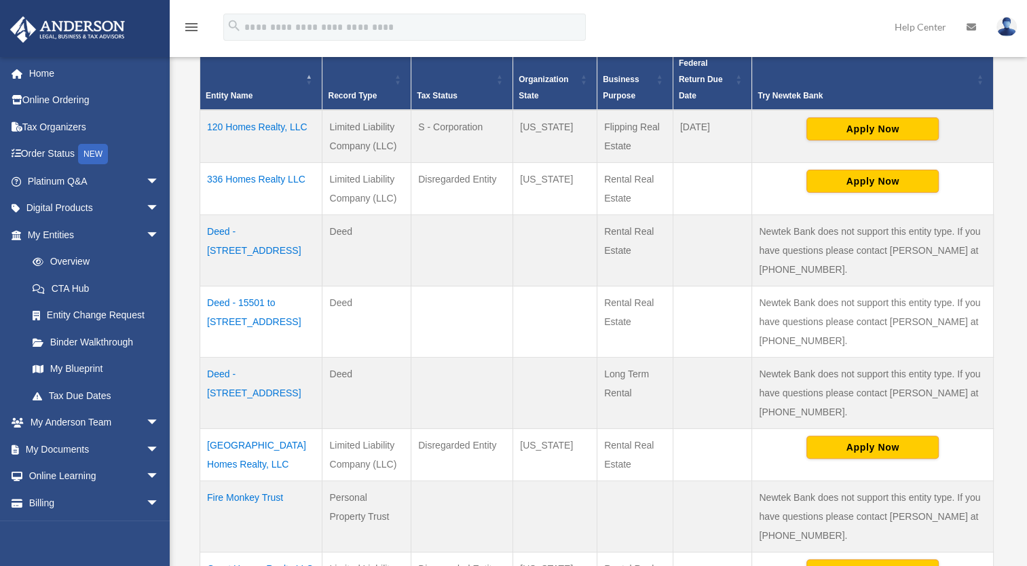
scroll to position [407, 0]
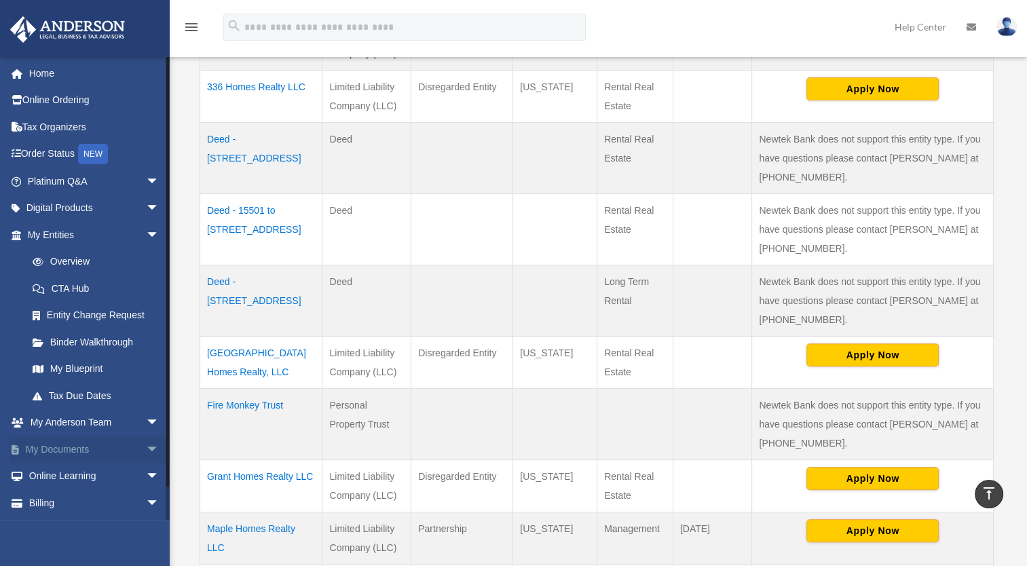
click at [92, 443] on link "My Documents arrow_drop_down" at bounding box center [95, 449] width 170 height 27
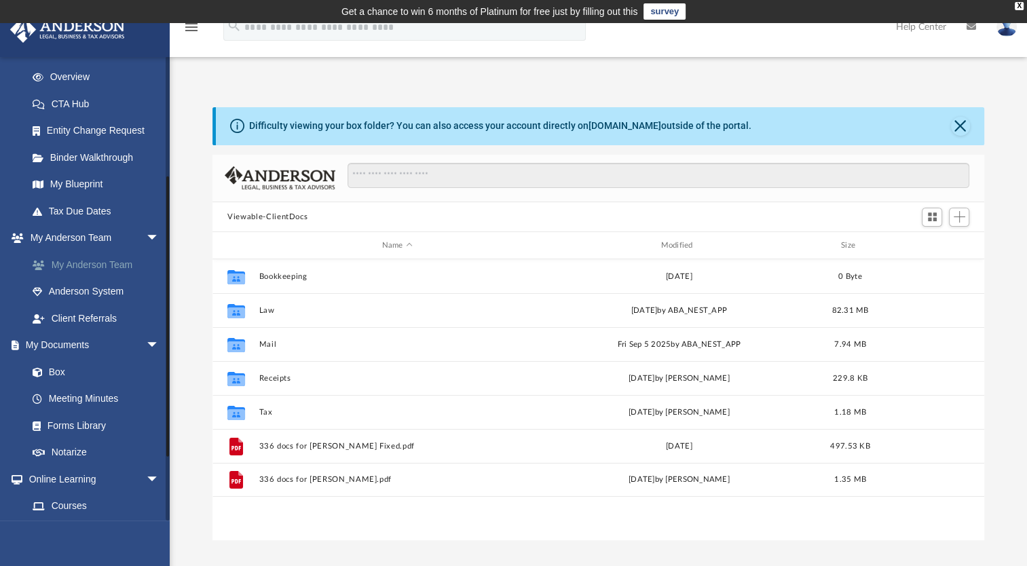
scroll to position [204, 0]
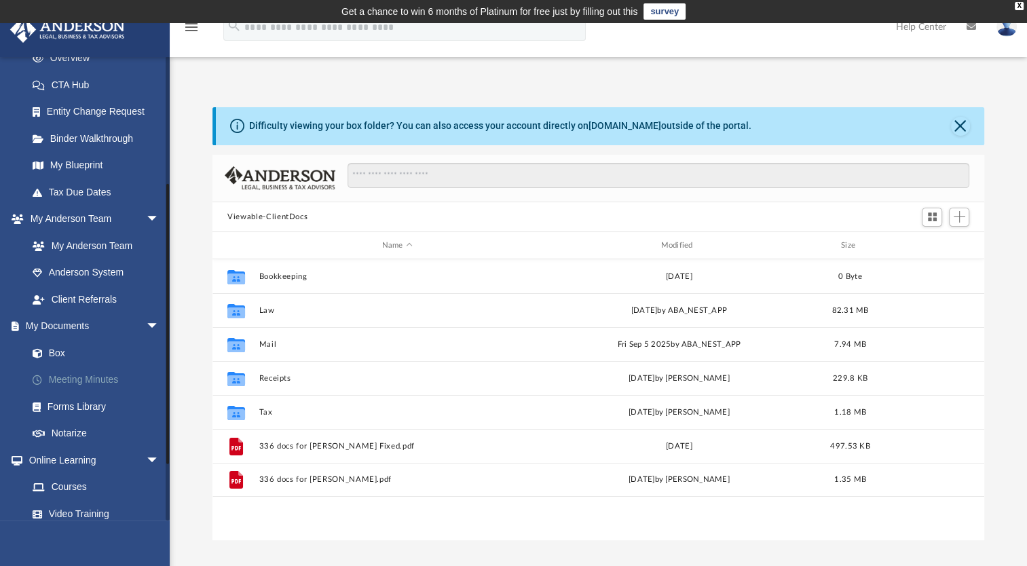
click at [97, 375] on link "Meeting Minutes" at bounding box center [99, 380] width 161 height 27
